Goal: Information Seeking & Learning: Learn about a topic

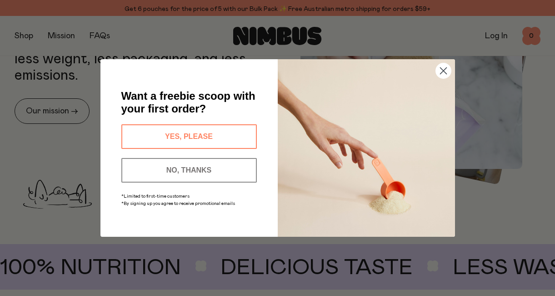
scroll to position [371, 0]
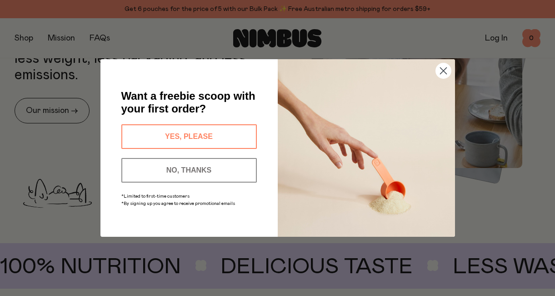
click at [445, 65] on circle "Close dialog" at bounding box center [443, 70] width 15 height 15
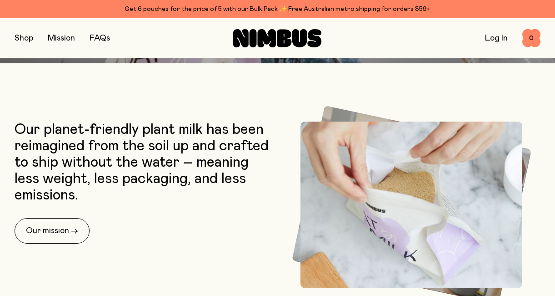
scroll to position [252, 0]
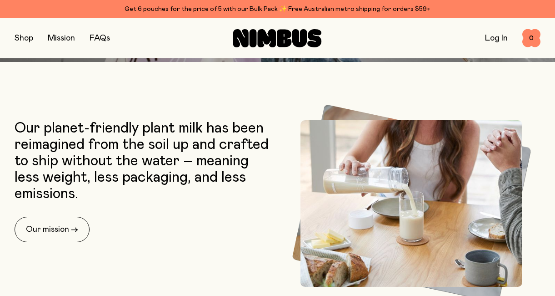
click at [94, 189] on p "Our planet-friendly plant milk has been reimagined from the soil up and crafted…" at bounding box center [144, 161] width 259 height 82
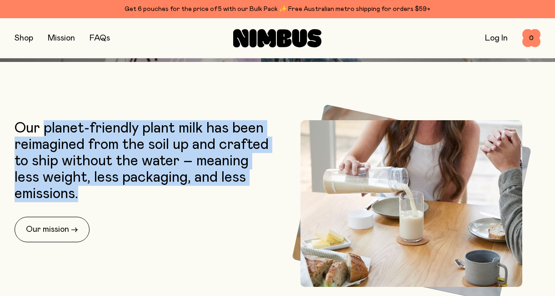
drag, startPoint x: 48, startPoint y: 129, endPoint x: 112, endPoint y: 217, distance: 109.1
click at [112, 217] on div "Our planet-friendly plant milk has been reimagined from the soil up and crafted…" at bounding box center [144, 181] width 259 height 122
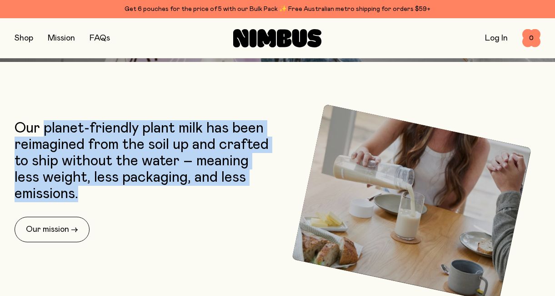
copy p "planet-friendly plant milk has been reimagined from the soil up and crafted to …"
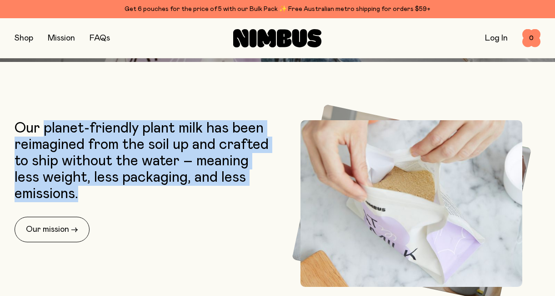
click at [98, 38] on link "FAQs" at bounding box center [100, 38] width 20 height 8
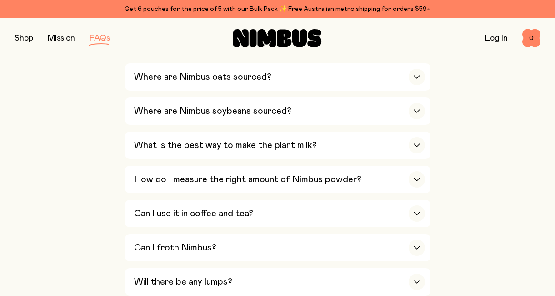
scroll to position [382, 0]
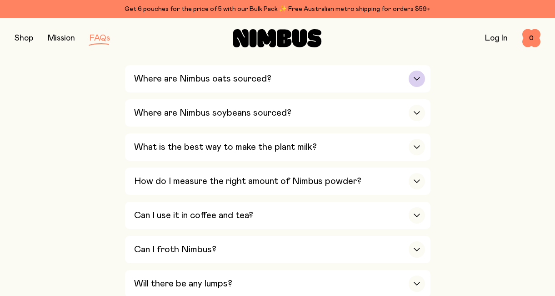
click at [419, 70] on div "button" at bounding box center [417, 78] width 16 height 16
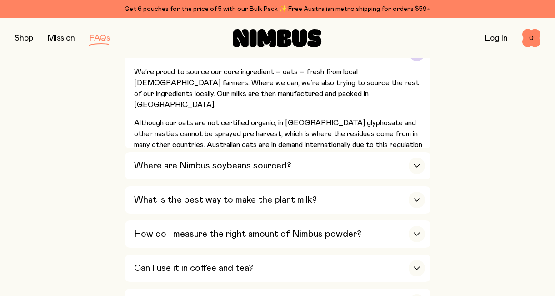
scroll to position [411, 0]
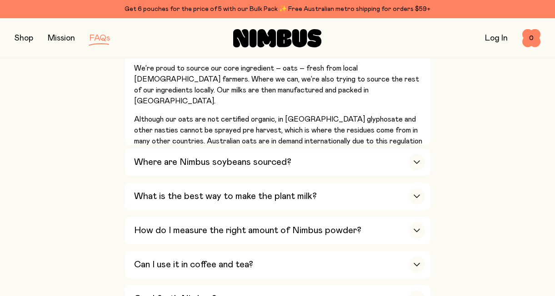
click at [201, 9] on div "Get 6 pouches for the price of 5 with our Bulk Pack ✨ Free Australian metro shi…" at bounding box center [278, 9] width 526 height 11
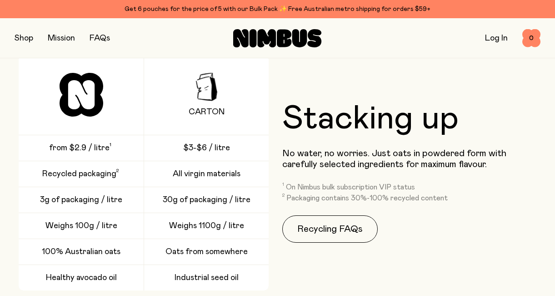
scroll to position [1168, 0]
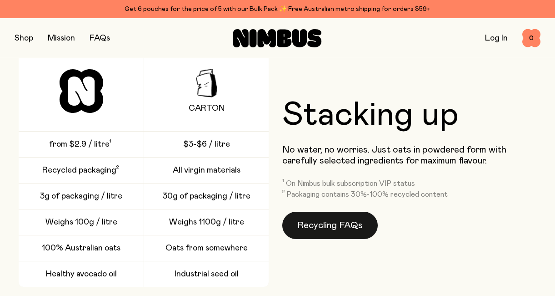
click at [338, 229] on link "Recycling FAQs" at bounding box center [330, 224] width 96 height 27
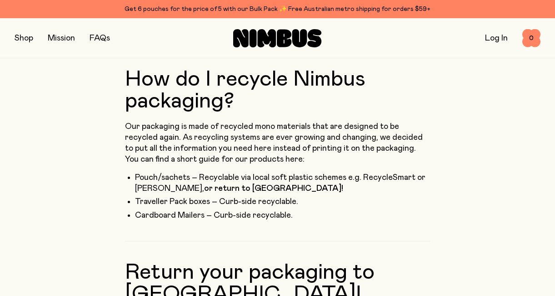
scroll to position [189, 0]
click at [31, 36] on button "button" at bounding box center [24, 38] width 19 height 13
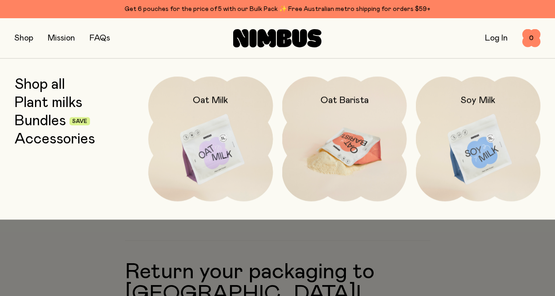
click at [362, 153] on img at bounding box center [344, 149] width 125 height 146
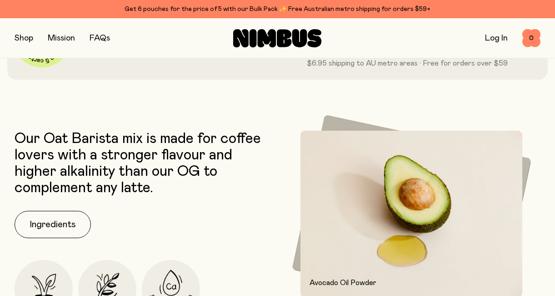
scroll to position [46, 0]
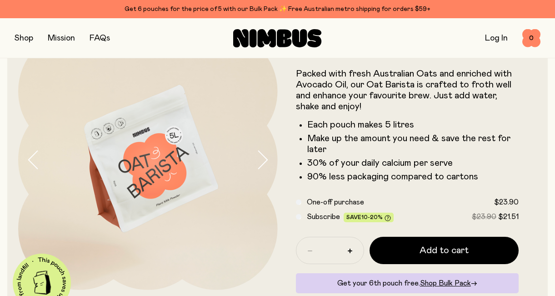
click at [17, 40] on button "button" at bounding box center [24, 38] width 19 height 13
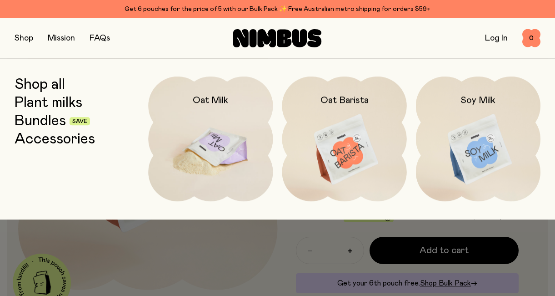
click at [227, 130] on img at bounding box center [210, 149] width 125 height 146
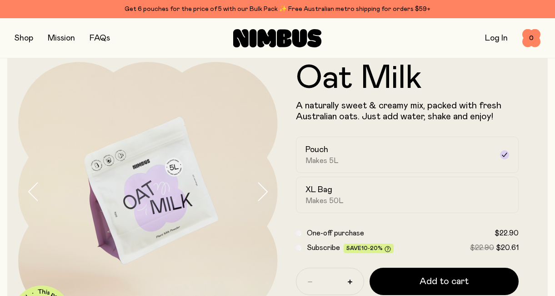
scroll to position [14, 0]
click at [342, 199] on div "XL Bag Makes 50L" at bounding box center [400, 195] width 188 height 21
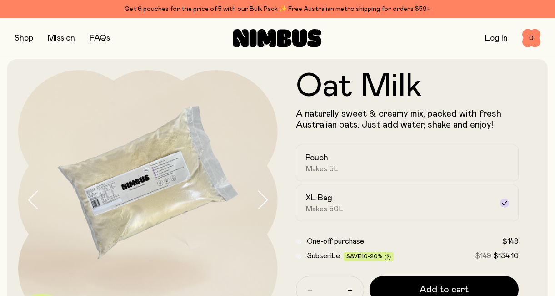
scroll to position [5, 0]
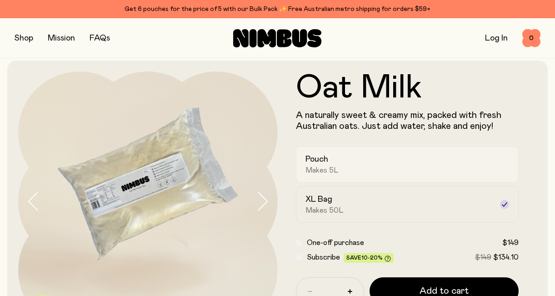
click at [333, 164] on div "Pouch Makes 5L" at bounding box center [400, 164] width 188 height 21
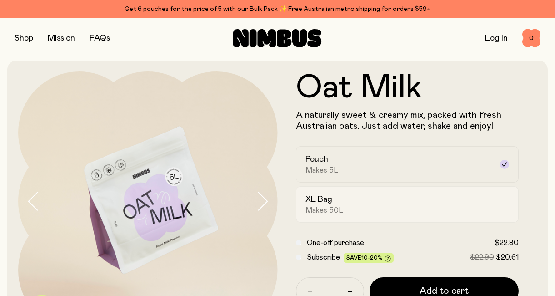
click at [339, 210] on span "Makes 50L" at bounding box center [325, 210] width 38 height 9
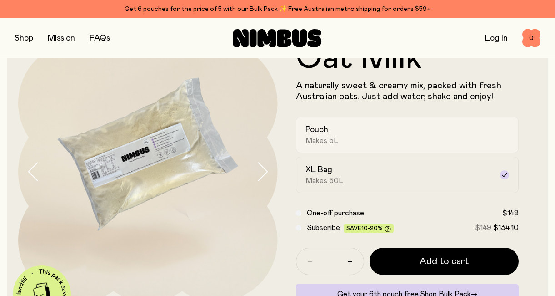
scroll to position [35, 0]
click at [323, 133] on h2 "Pouch" at bounding box center [317, 129] width 23 height 11
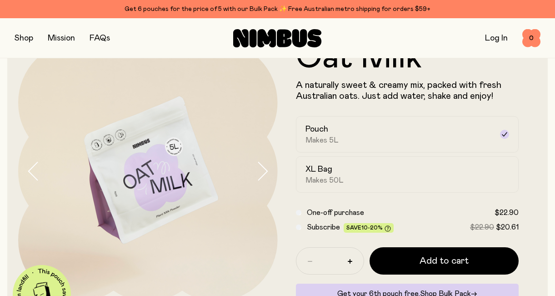
scroll to position [0, 0]
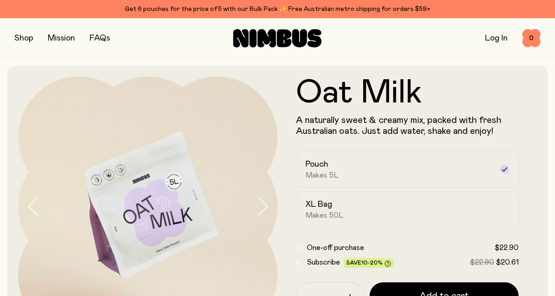
click at [26, 37] on button "button" at bounding box center [24, 38] width 19 height 13
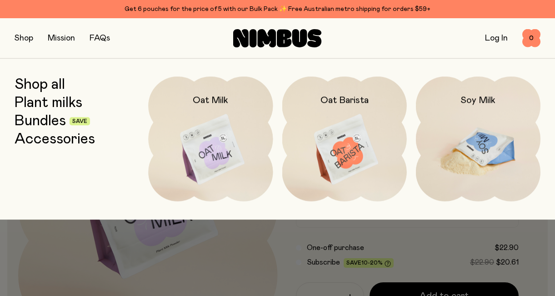
click at [493, 152] on img at bounding box center [478, 149] width 125 height 146
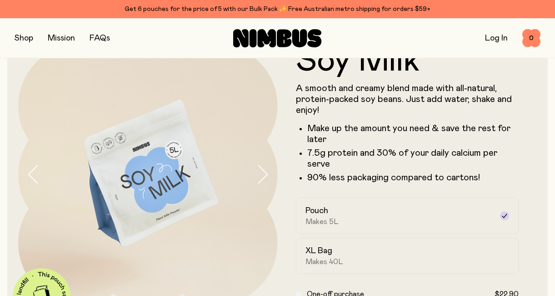
scroll to position [38, 0]
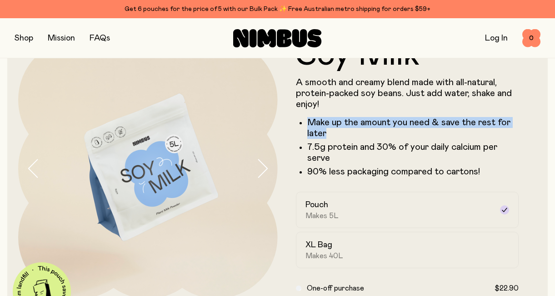
drag, startPoint x: 343, startPoint y: 132, endPoint x: 296, endPoint y: 113, distance: 51.0
click at [296, 113] on div "A smooth and creamy blend made with all-natural, protein-packed soy beans. Just…" at bounding box center [407, 127] width 223 height 100
copy li "Make up the amount you need & save the rest for later"
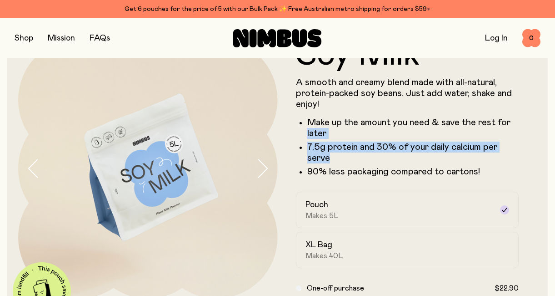
drag, startPoint x: 360, startPoint y: 158, endPoint x: 285, endPoint y: 134, distance: 78.7
click at [285, 134] on form "Soy Milk A smooth and creamy blend made with all-natural, protein-packed soy be…" at bounding box center [408, 219] width 260 height 360
click at [485, 177] on form "Soy Milk A smooth and creamy blend made with all-natural, protein-packed soy be…" at bounding box center [408, 219] width 260 height 360
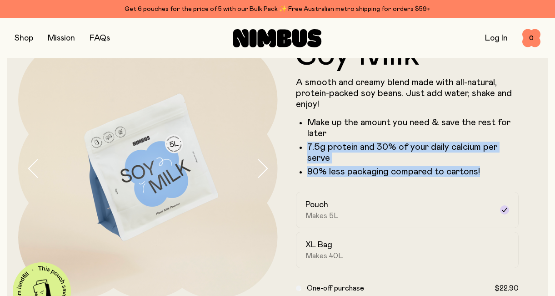
drag, startPoint x: 482, startPoint y: 171, endPoint x: 302, endPoint y: 146, distance: 181.3
click at [302, 146] on ul "Make up the amount you need & save the rest for later 7.5g protein and 30% of y…" at bounding box center [407, 147] width 223 height 60
copy ul "7.5g protein and 30% of your daily calcium per serve 90% less packaging compare…"
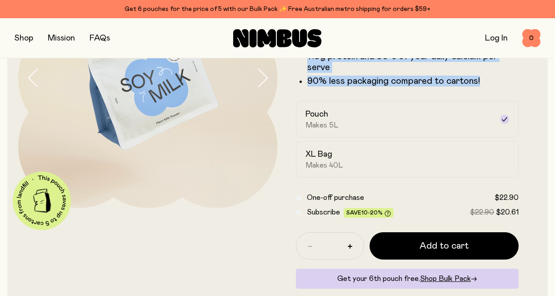
scroll to position [129, 0]
